Goal: Information Seeking & Learning: Learn about a topic

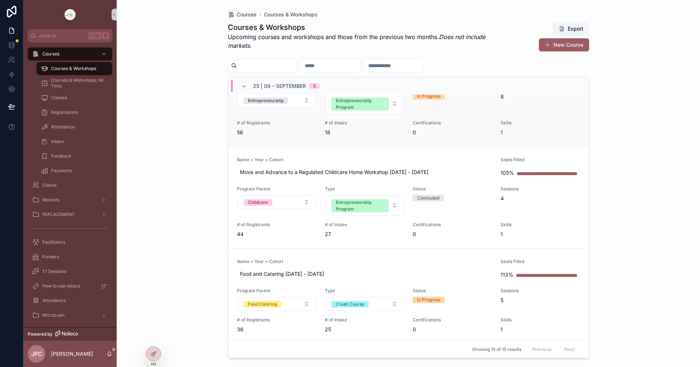
scroll to position [36, 0]
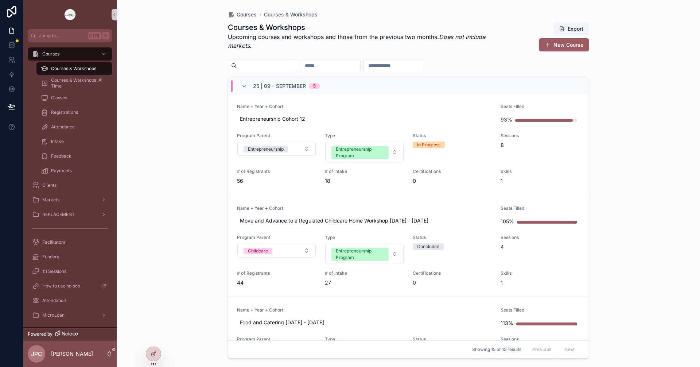
click at [242, 84] on icon "scrollable content" at bounding box center [244, 86] width 6 height 6
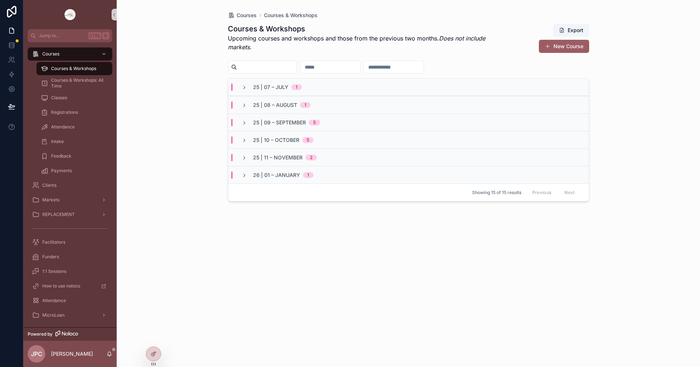
scroll to position [0, 0]
click at [241, 143] on icon "scrollable content" at bounding box center [244, 140] width 6 height 6
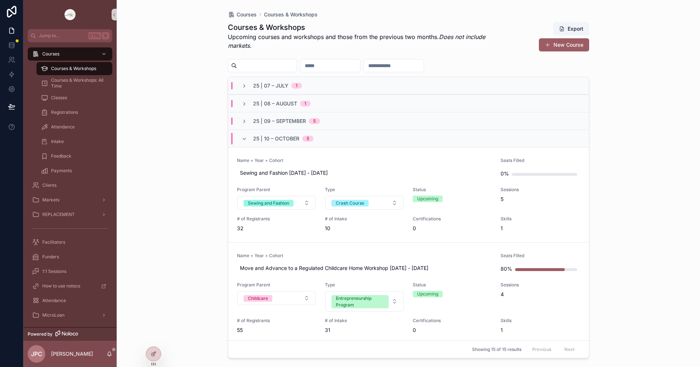
click at [363, 253] on span "Name + Year + Cohort" at bounding box center [364, 256] width 255 height 6
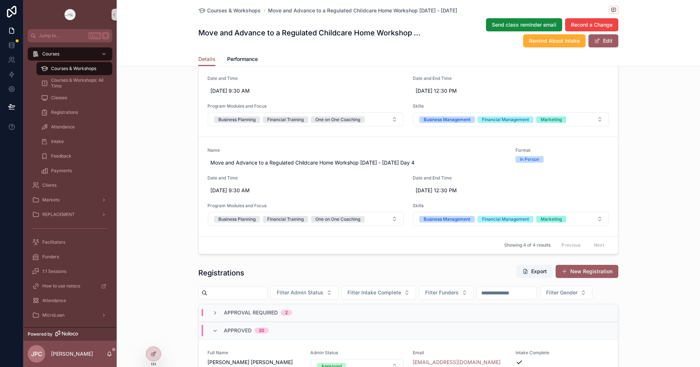
scroll to position [437, 0]
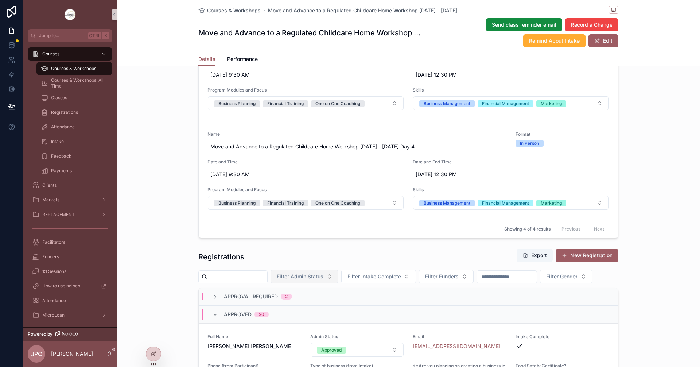
click at [312, 280] on button "Filter Admin Status" at bounding box center [304, 276] width 68 height 14
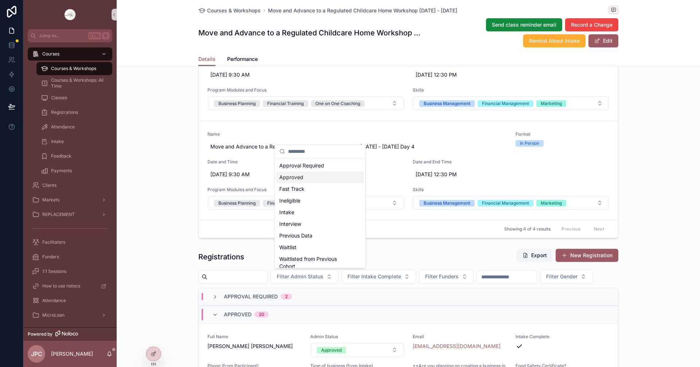
click at [296, 177] on div "Approved" at bounding box center [319, 177] width 87 height 12
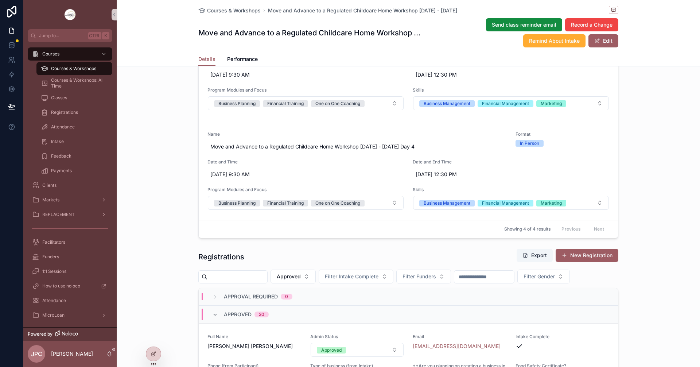
click at [523, 253] on span "scrollable content" at bounding box center [525, 255] width 6 height 6
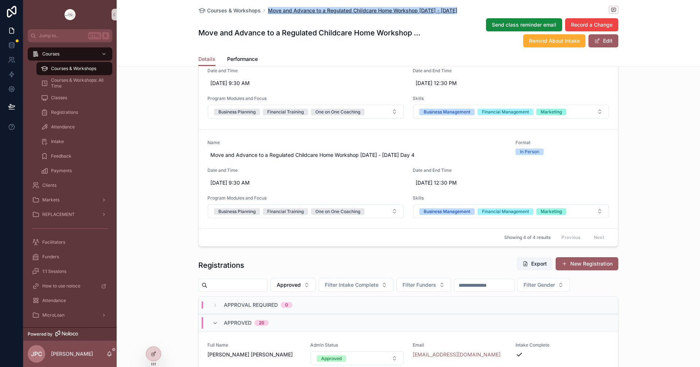
scroll to position [423, 0]
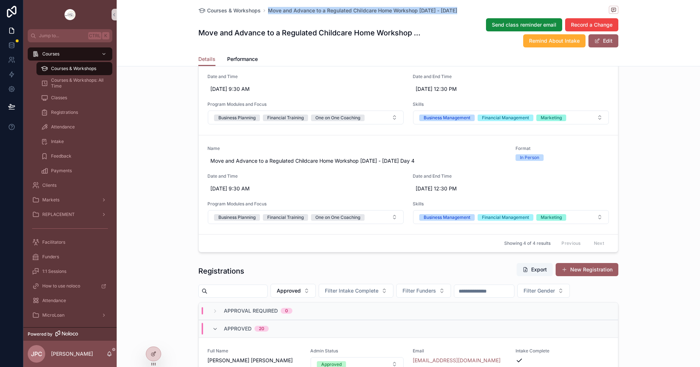
drag, startPoint x: 264, startPoint y: 11, endPoint x: 466, endPoint y: 13, distance: 202.3
click at [466, 13] on div "Courses & Workshops Move and Advance to a Regulated Childcare Home Workshop [DA…" at bounding box center [408, 10] width 420 height 9
copy span "Move and Advance to a Regulated Childcare Home Workshop [DATE] - [DATE]"
drag, startPoint x: 440, startPoint y: 23, endPoint x: 448, endPoint y: 23, distance: 7.7
click at [440, 23] on div "Send class reminder email Record a Change Remind About Intake Edit" at bounding box center [519, 33] width 197 height 30
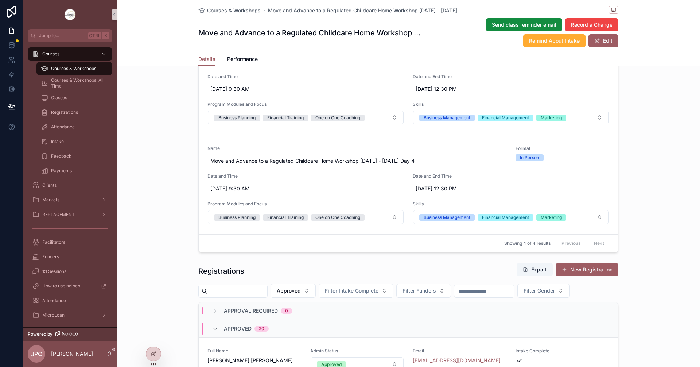
drag, startPoint x: 442, startPoint y: 8, endPoint x: 419, endPoint y: 16, distance: 24.1
click at [419, 16] on div "Courses & Workshops Move and Advance to a Regulated Childcare Home Workshop [DA…" at bounding box center [408, 26] width 420 height 52
copy span "[DATE] - [DATE]"
